Goal: Find specific page/section: Find specific page/section

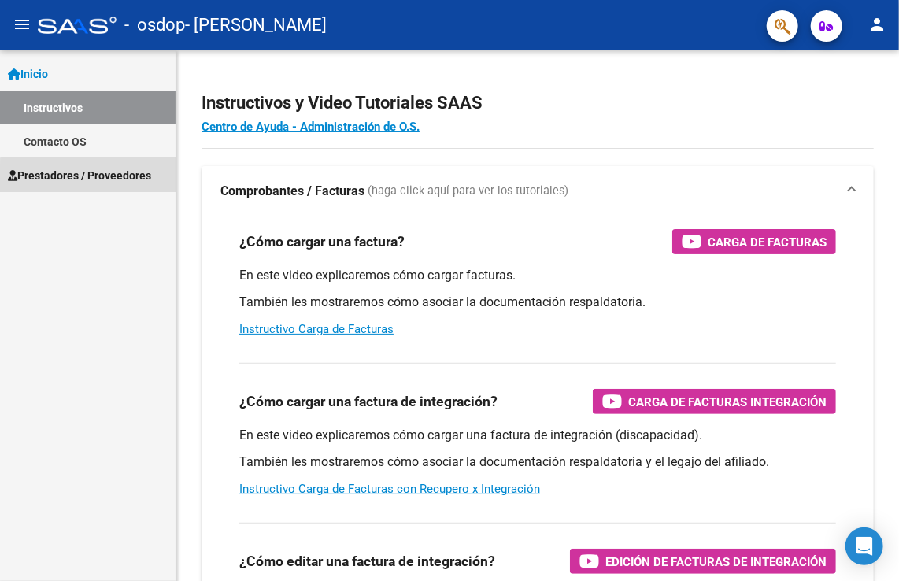
click at [122, 183] on span "Prestadores / Proveedores" at bounding box center [79, 175] width 143 height 17
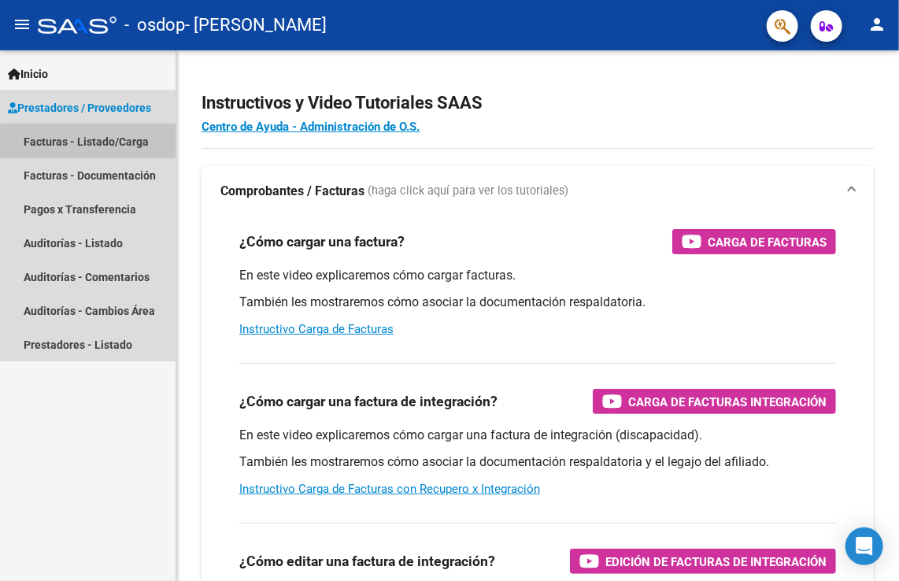
click at [132, 146] on link "Facturas - Listado/Carga" at bounding box center [88, 141] width 176 height 34
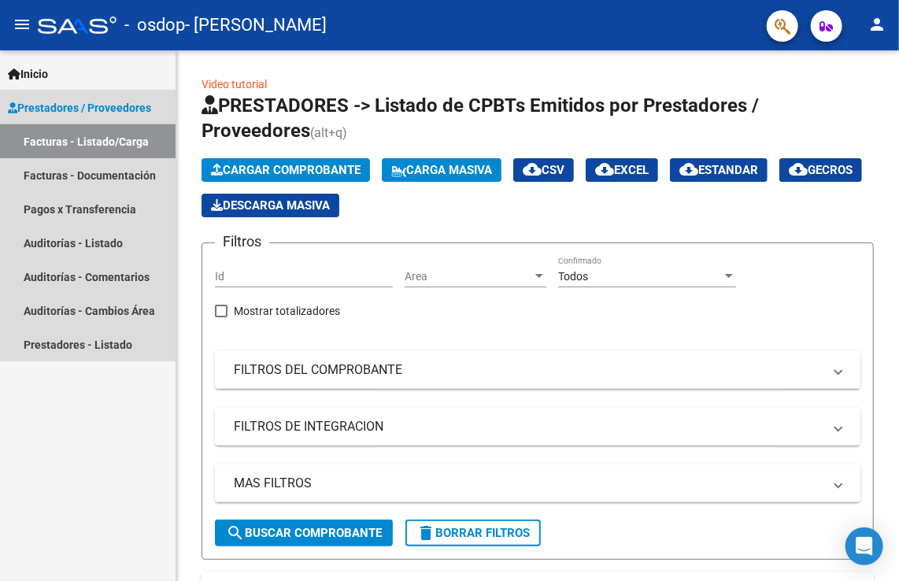
click at [135, 143] on link "Facturas - Listado/Carga" at bounding box center [88, 141] width 176 height 34
click at [82, 346] on link "Prestadores - Listado" at bounding box center [88, 345] width 176 height 34
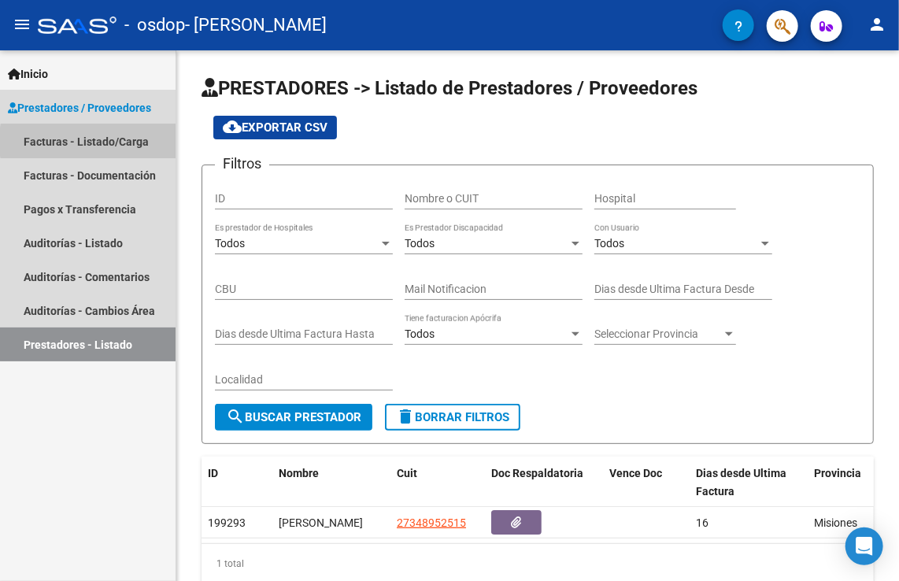
click at [133, 142] on link "Facturas - Listado/Carga" at bounding box center [88, 141] width 176 height 34
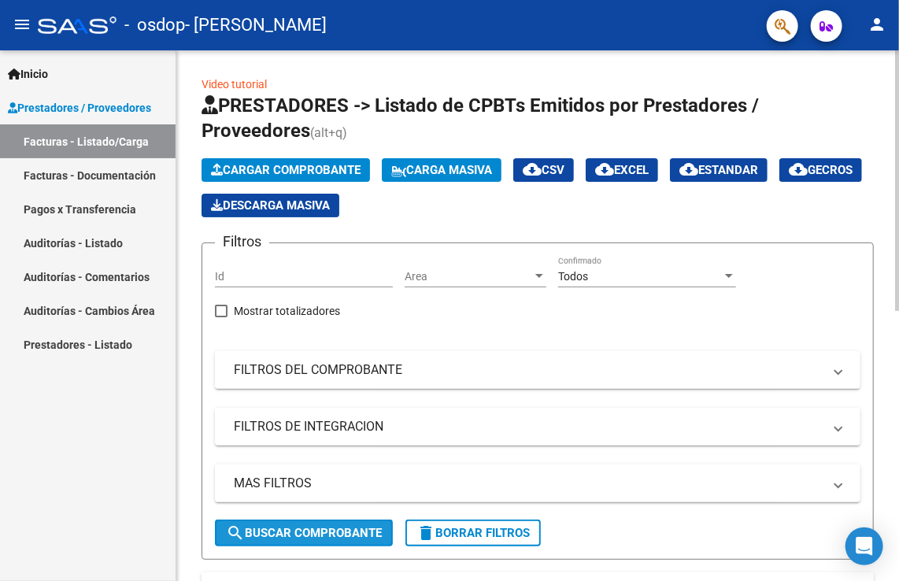
click at [335, 526] on span "search Buscar Comprobante" at bounding box center [304, 533] width 156 height 14
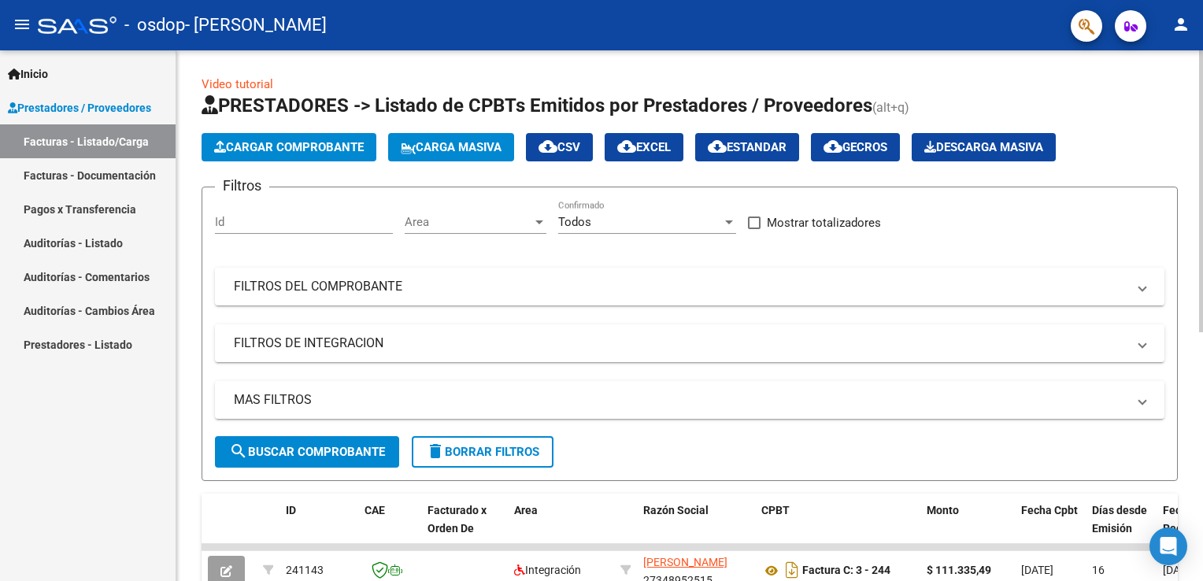
click at [898, 150] on div "Video tutorial PRESTADORES -> Listado de CPBTs Emitidos por Prestadores / Prove…" at bounding box center [689, 545] width 1027 height 990
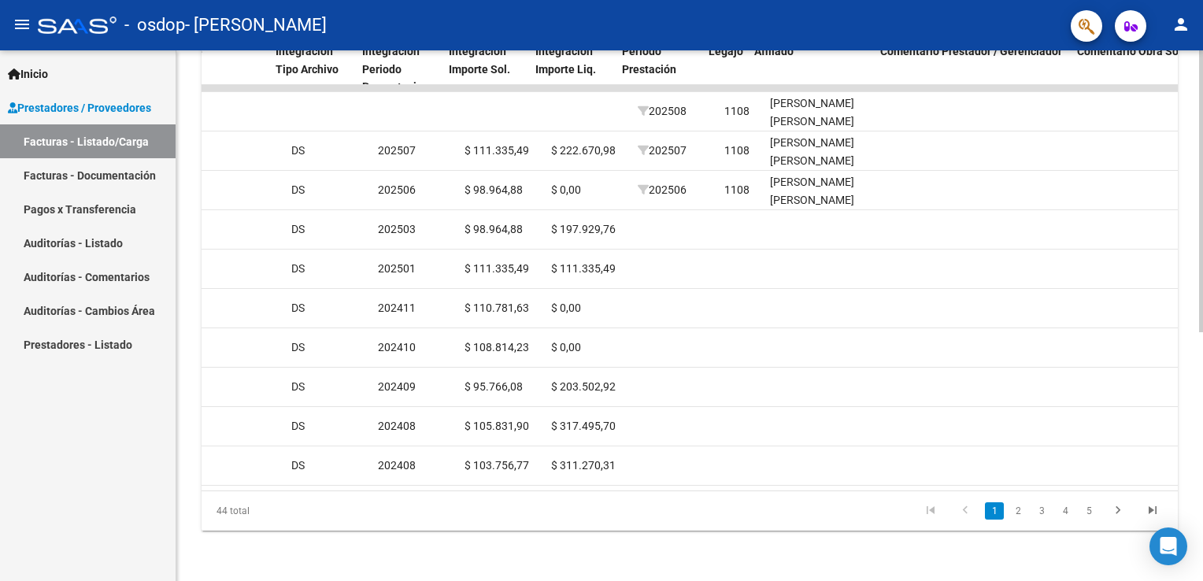
scroll to position [0, 1631]
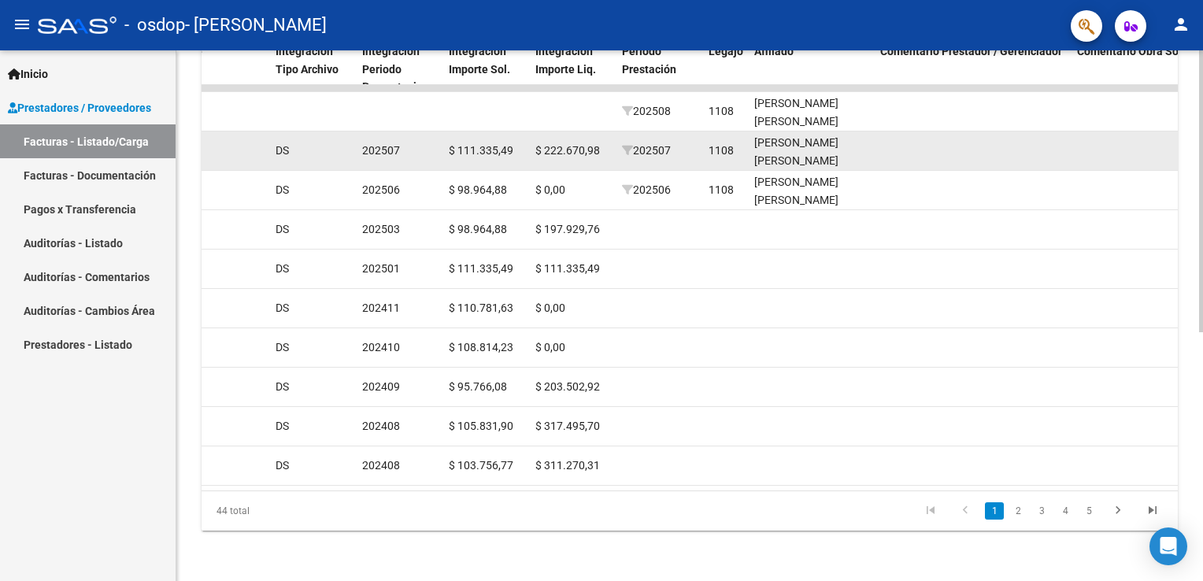
click at [898, 149] on datatable-body-cell at bounding box center [972, 150] width 197 height 39
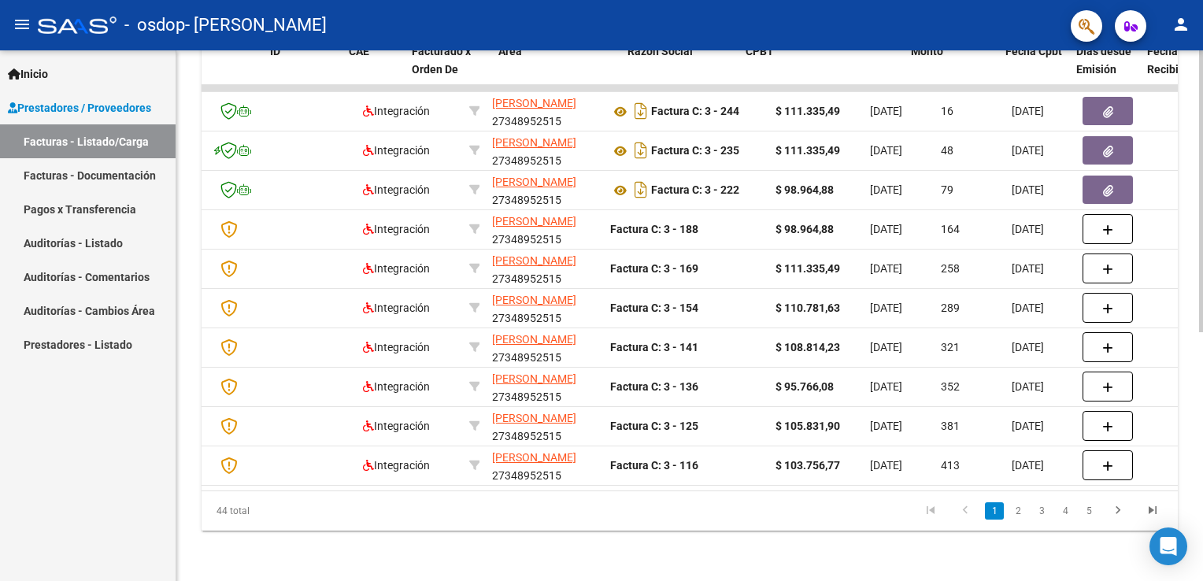
scroll to position [0, 0]
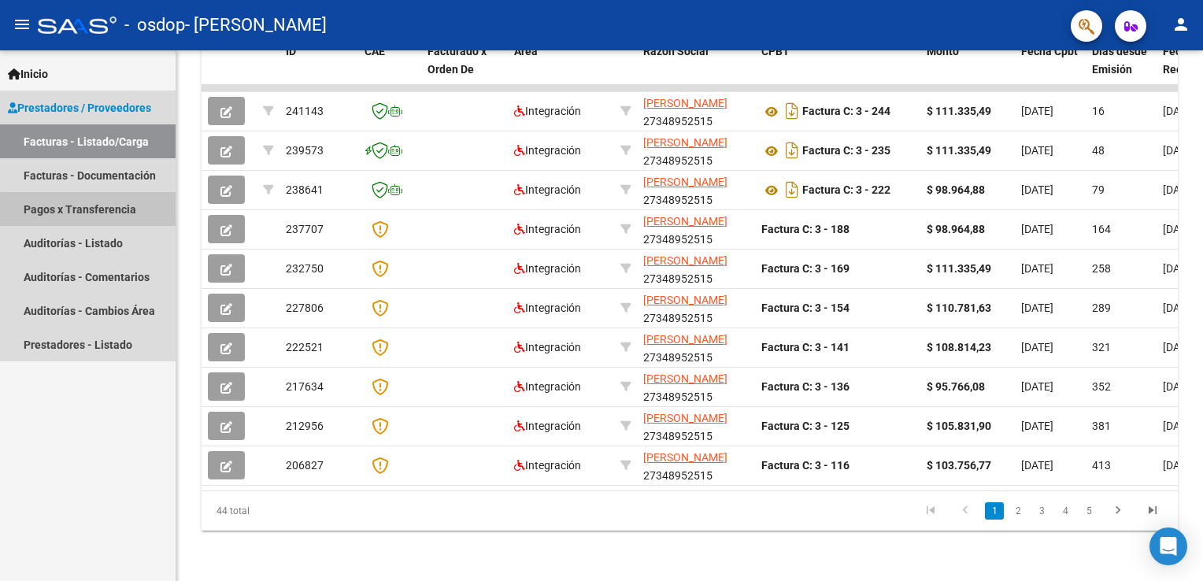
click at [125, 213] on link "Pagos x Transferencia" at bounding box center [88, 209] width 176 height 34
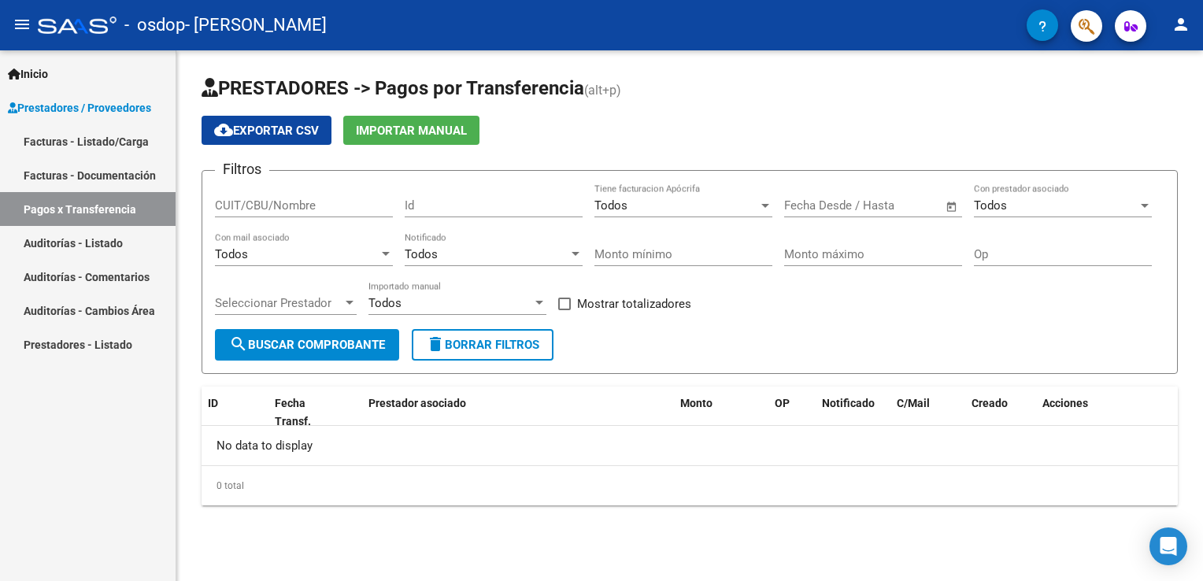
click at [305, 345] on span "search Buscar Comprobante" at bounding box center [307, 345] width 156 height 14
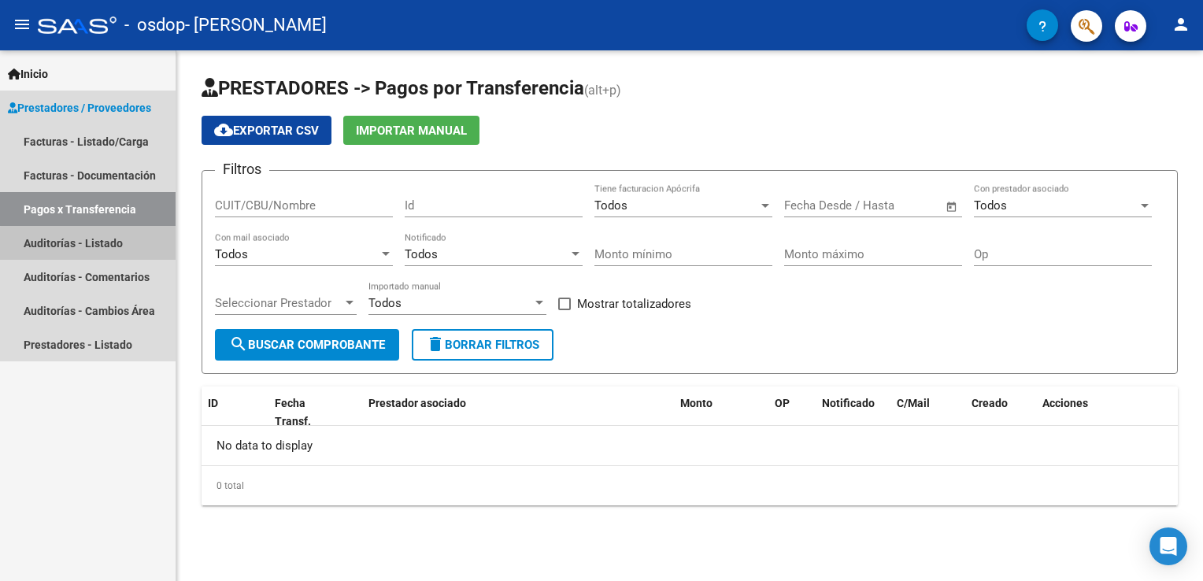
click at [120, 250] on link "Auditorías - Listado" at bounding box center [88, 243] width 176 height 34
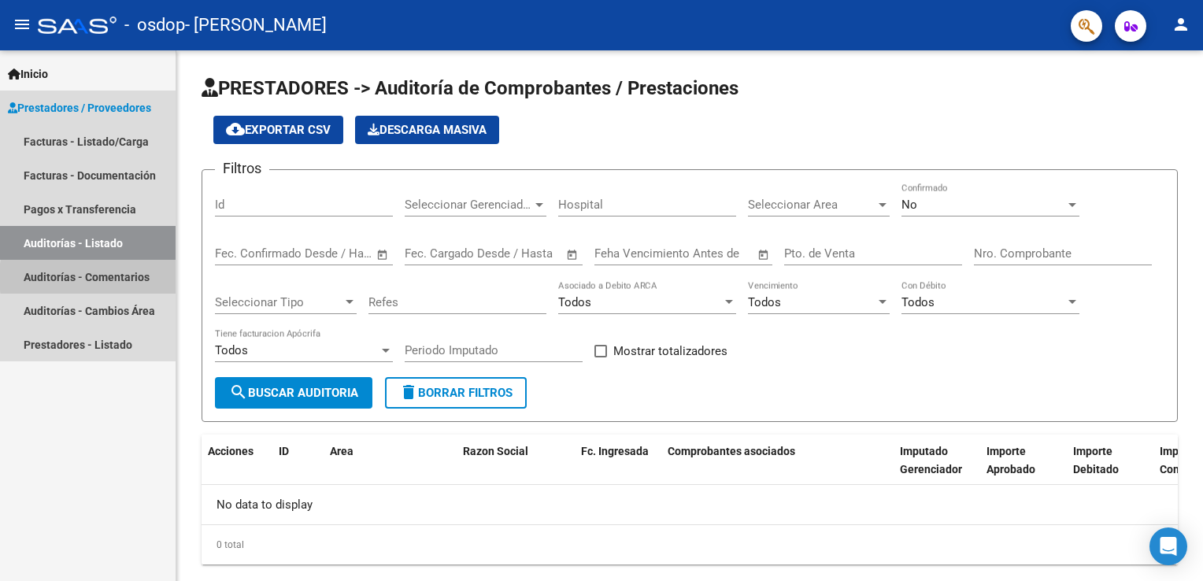
click at [126, 277] on link "Auditorías - Comentarios" at bounding box center [88, 277] width 176 height 34
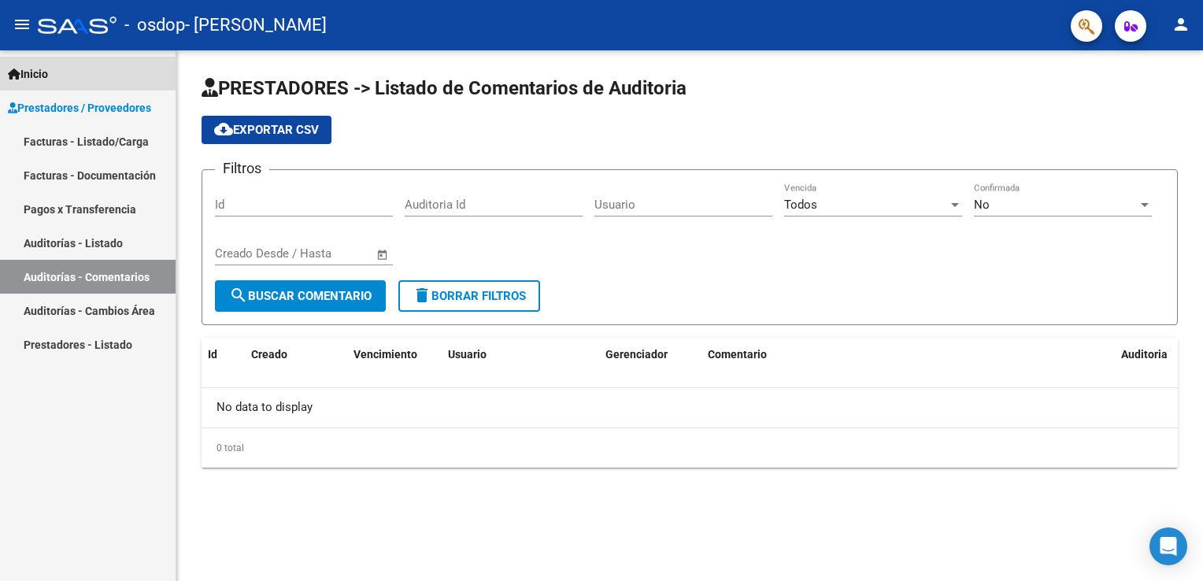
click at [38, 68] on span "Inicio" at bounding box center [28, 73] width 40 height 17
